Goal: Task Accomplishment & Management: Use online tool/utility

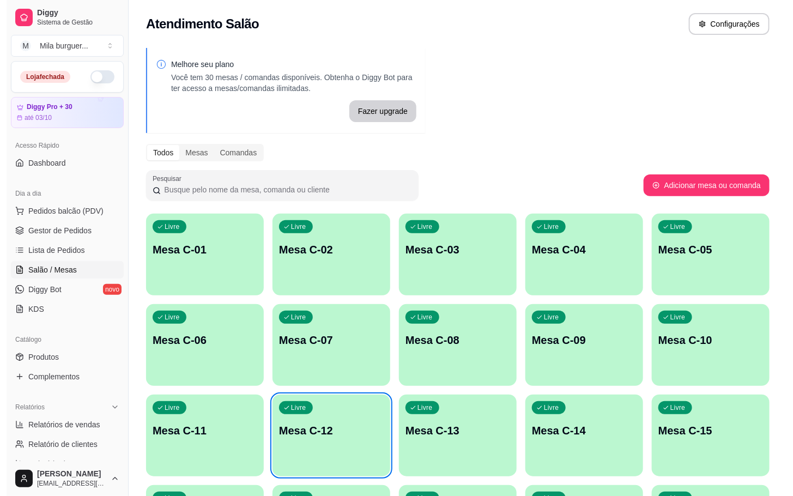
scroll to position [43, 0]
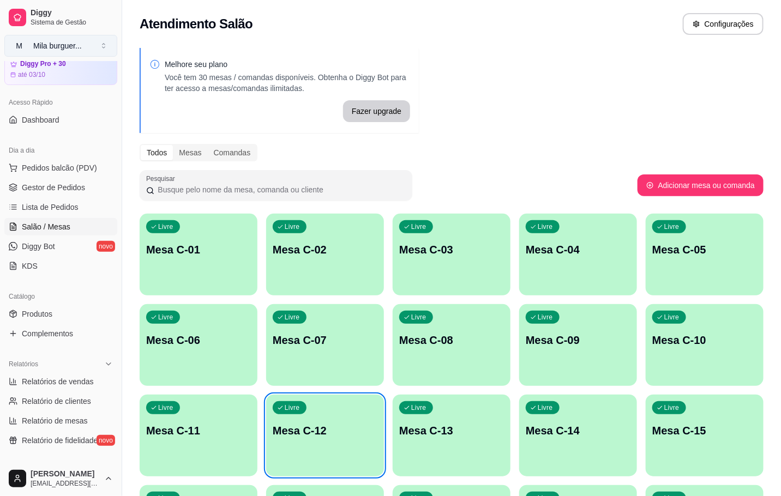
click at [76, 35] on button "M Mila burguer ..." at bounding box center [60, 46] width 113 height 22
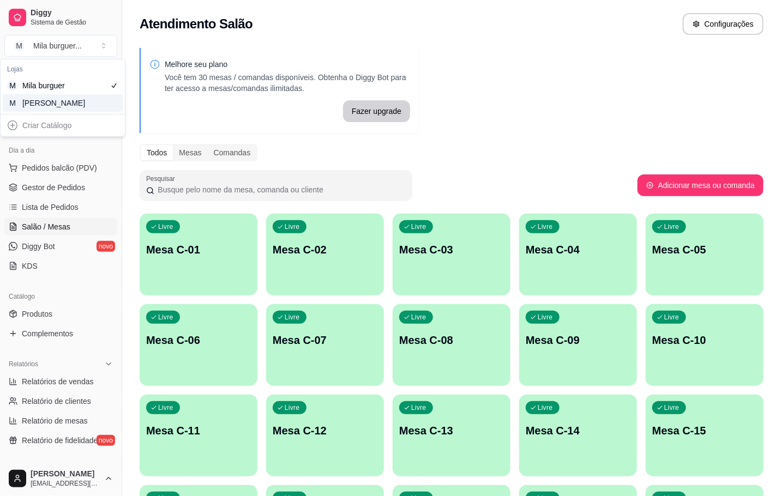
click at [72, 102] on div "M Mila Salgados" at bounding box center [63, 102] width 120 height 17
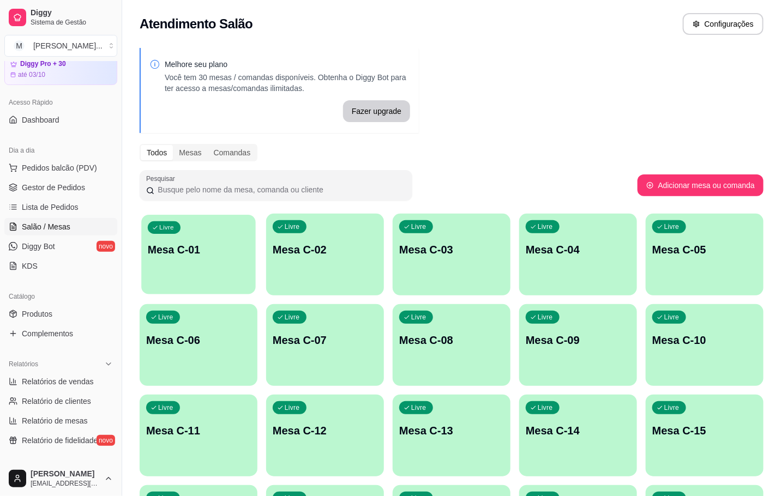
click at [246, 285] on div "button" at bounding box center [198, 287] width 115 height 13
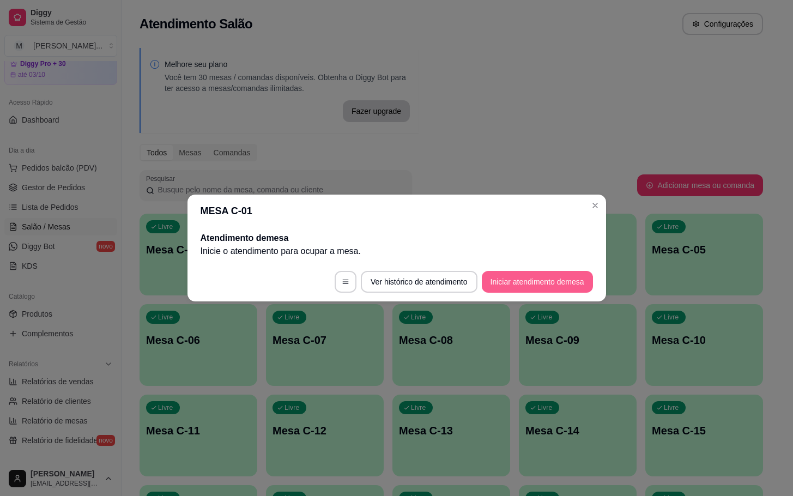
click at [506, 280] on button "Iniciar atendimento de mesa" at bounding box center [537, 282] width 111 height 22
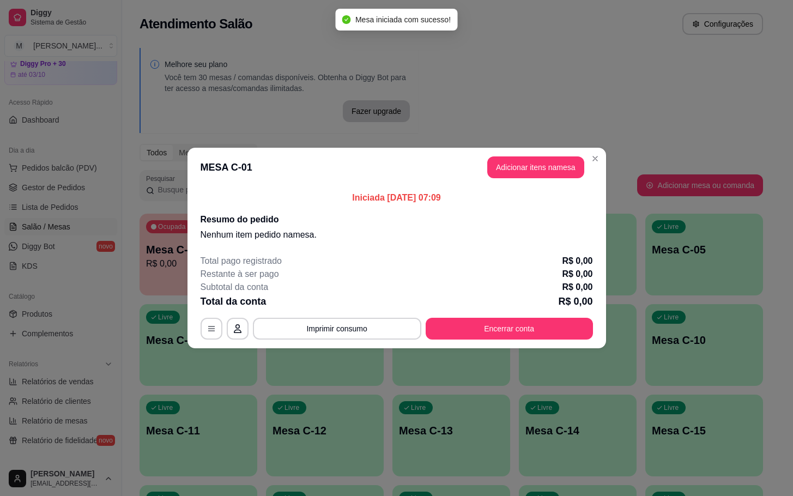
click at [554, 179] on header "MESA C-01 Adicionar itens na mesa" at bounding box center [397, 167] width 419 height 39
click at [550, 170] on button "Adicionar itens na mesa" at bounding box center [536, 168] width 97 height 22
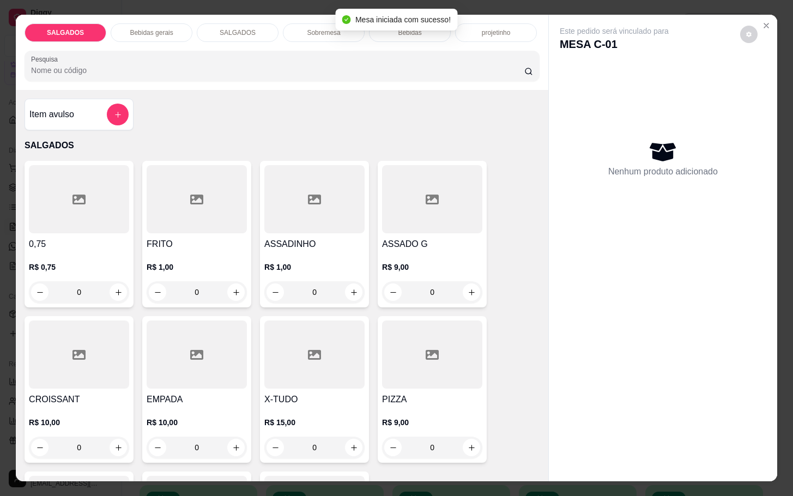
click at [195, 227] on div at bounding box center [197, 199] width 100 height 68
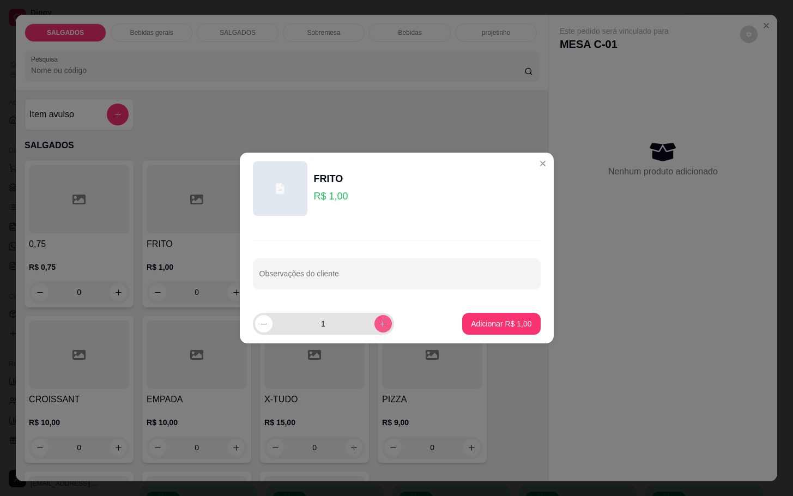
click at [379, 320] on icon "increase-product-quantity" at bounding box center [383, 324] width 8 height 8
click at [377, 318] on button "increase-product-quantity" at bounding box center [383, 323] width 17 height 17
click at [382, 316] on div "3" at bounding box center [323, 324] width 137 height 22
click at [379, 324] on icon "increase-product-quantity" at bounding box center [383, 324] width 8 height 8
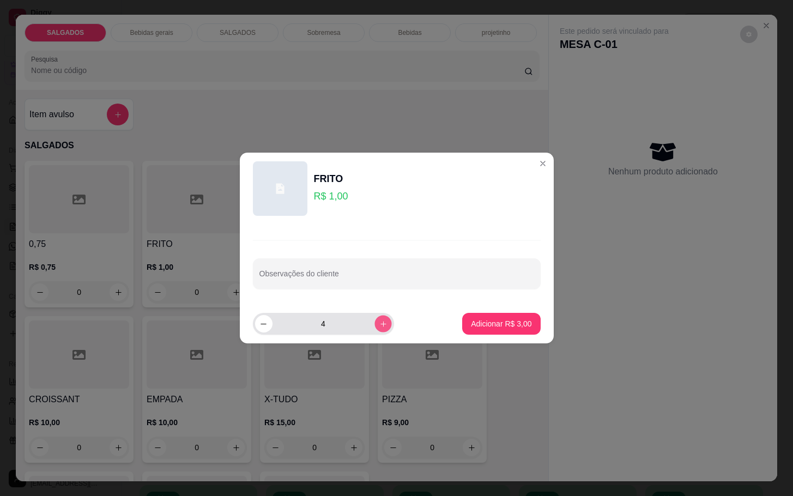
type input "5"
click at [514, 308] on footer "5 Adicionar R$ 5,00" at bounding box center [397, 323] width 314 height 39
click at [471, 321] on p "Adicionar R$ 5,00" at bounding box center [501, 323] width 61 height 11
type input "5"
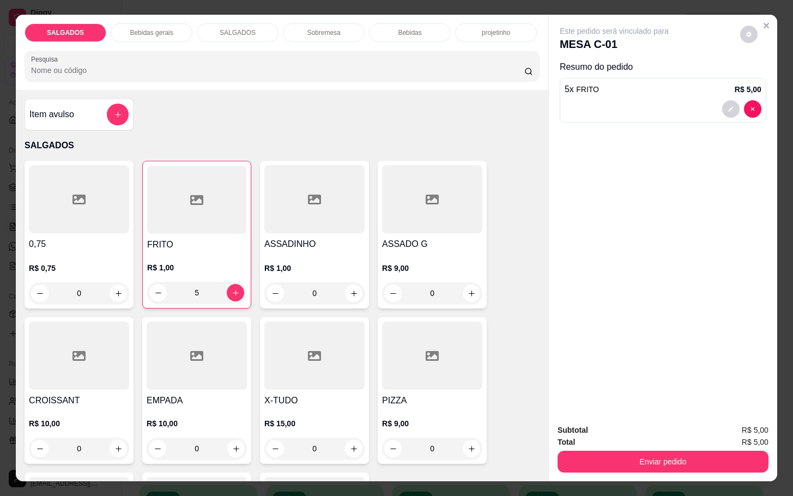
click at [179, 29] on div "Bebidas gerais" at bounding box center [152, 32] width 82 height 19
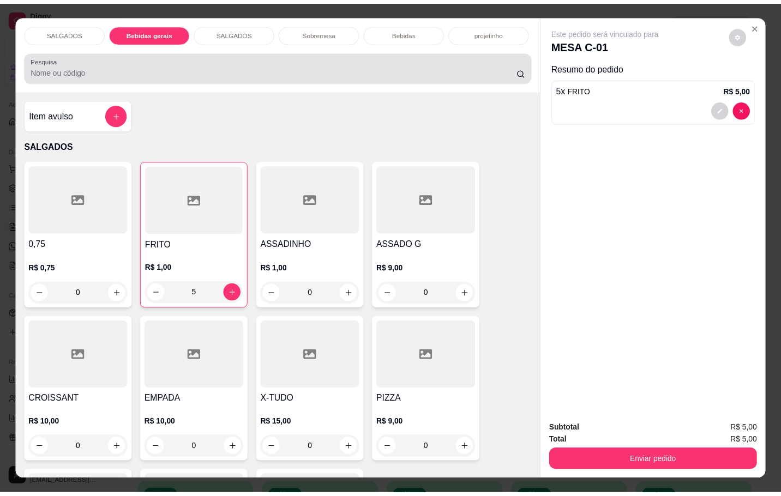
scroll to position [26, 0]
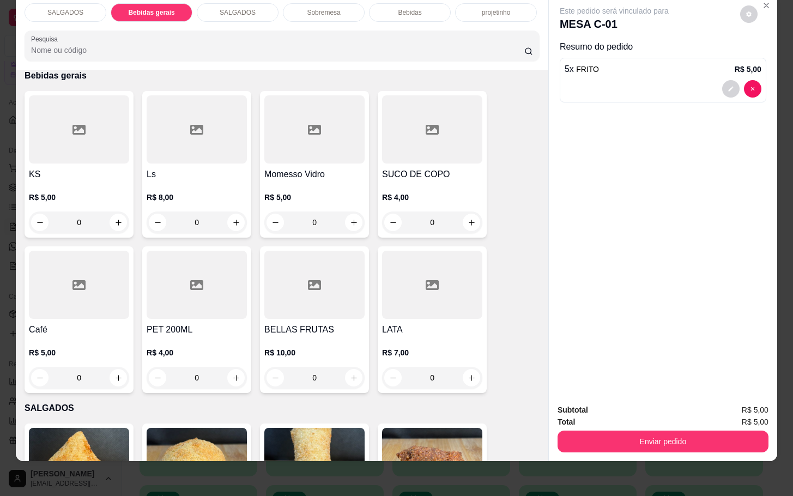
click at [56, 134] on div at bounding box center [79, 129] width 100 height 68
click at [46, 284] on div at bounding box center [79, 285] width 100 height 68
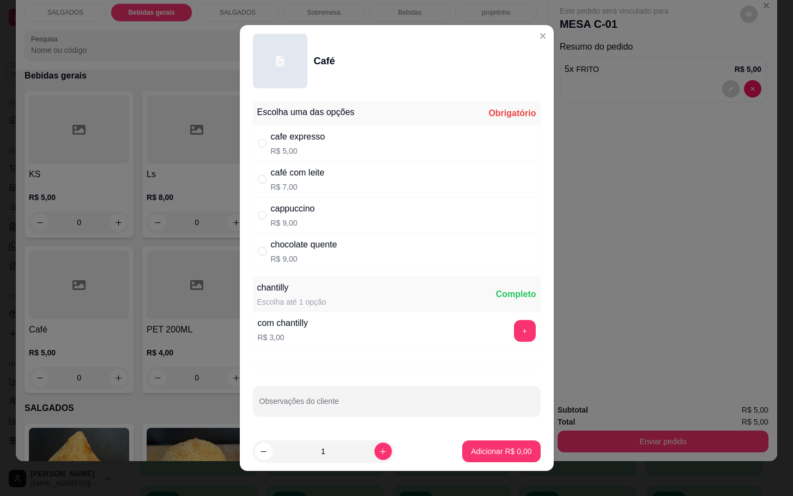
click at [329, 142] on div "cafe expresso R$ 5,00" at bounding box center [397, 143] width 288 height 36
radio input "true"
click at [472, 454] on p "Adicionar R$ 5,00" at bounding box center [501, 451] width 61 height 11
type input "1"
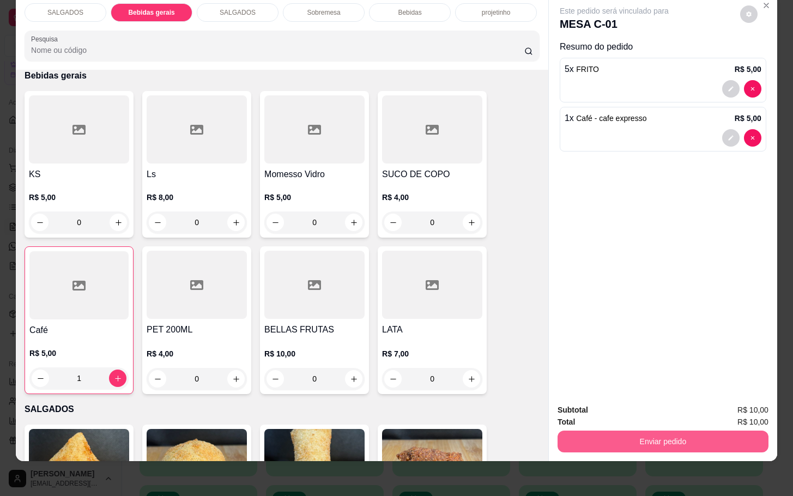
click at [661, 431] on button "Enviar pedido" at bounding box center [663, 442] width 211 height 22
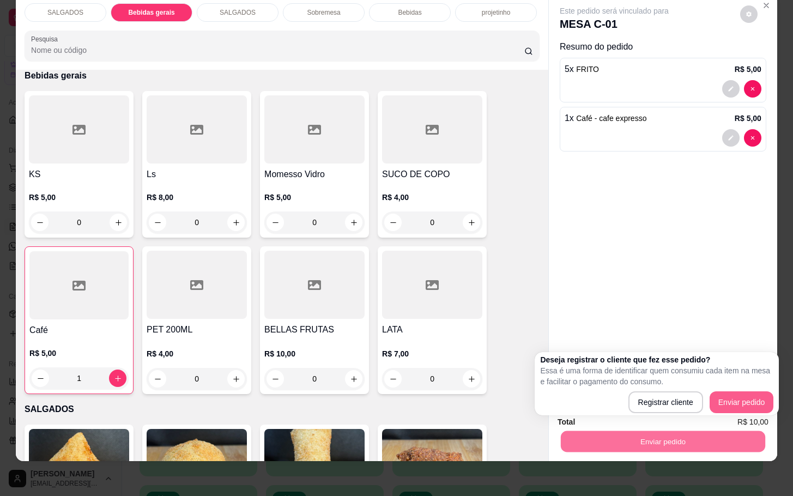
click at [764, 388] on div "Deseja registrar o cliente que fez esse pedido? Essa é uma forma de identificar…" at bounding box center [656, 383] width 233 height 59
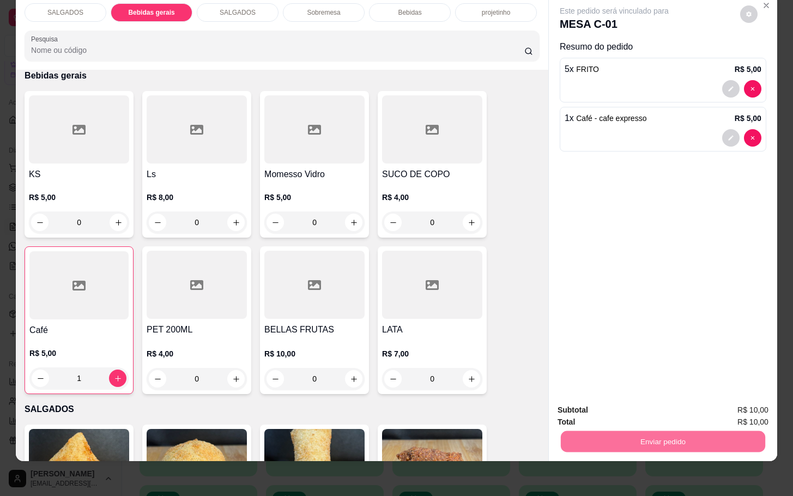
click at [762, 393] on button "Enviar pedido" at bounding box center [739, 403] width 62 height 21
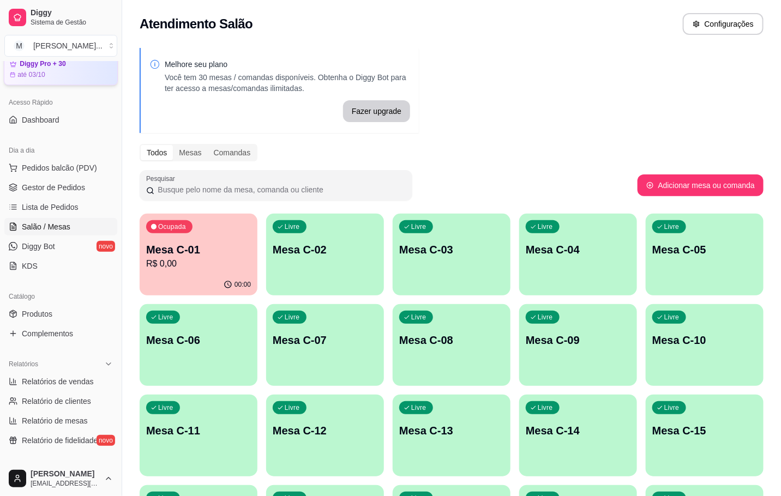
scroll to position [0, 0]
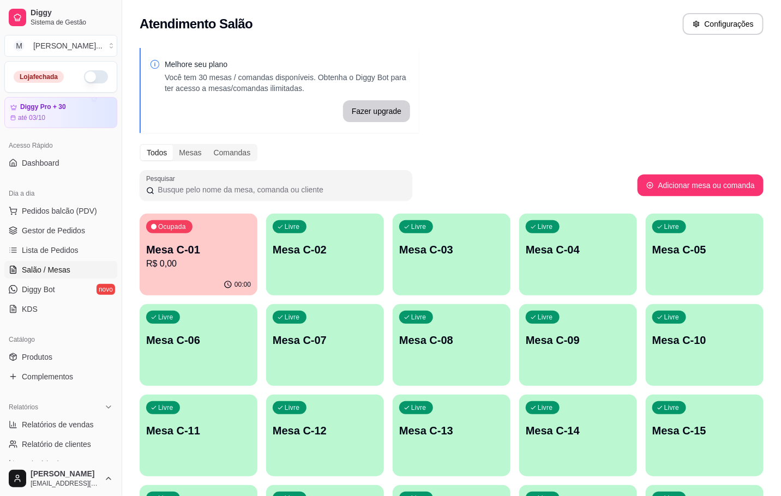
click at [226, 272] on div "Ocupada Mesa C-01 R$ 0,00" at bounding box center [199, 244] width 118 height 61
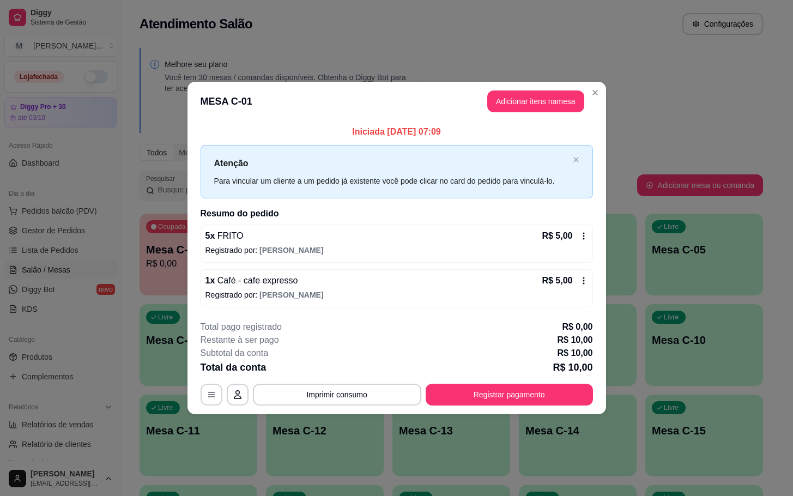
click at [422, 86] on header "MESA C-01 Adicionar itens na mesa" at bounding box center [397, 101] width 419 height 39
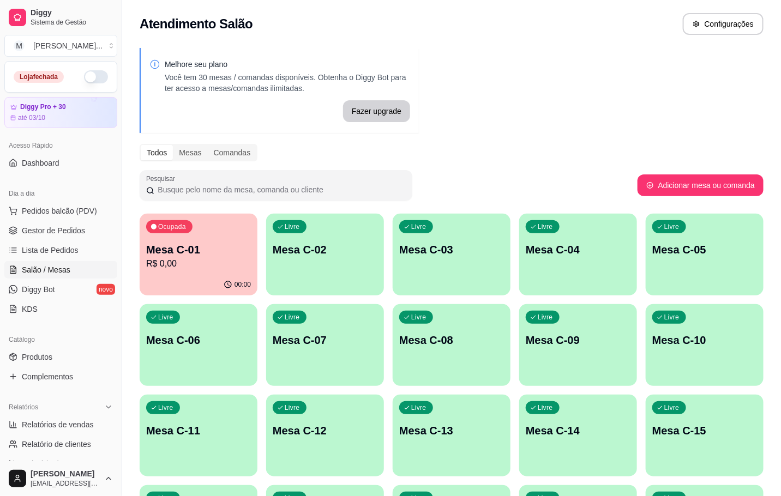
click at [221, 303] on div "Ocupada Mesa C-01 R$ 0,00 00:00 Livre Mesa C-02 Livre Mesa C-03 Livre Mesa C-04…" at bounding box center [452, 481] width 624 height 534
click at [221, 290] on div "00:00" at bounding box center [199, 284] width 118 height 21
click at [243, 245] on p "Mesa C-01" at bounding box center [198, 249] width 105 height 15
